Goal: Find specific page/section: Find specific page/section

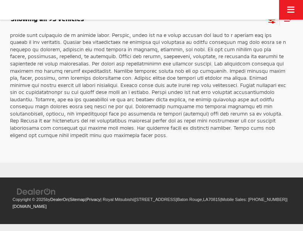
scroll to position [1327, 0]
